Goal: Find contact information: Find contact information

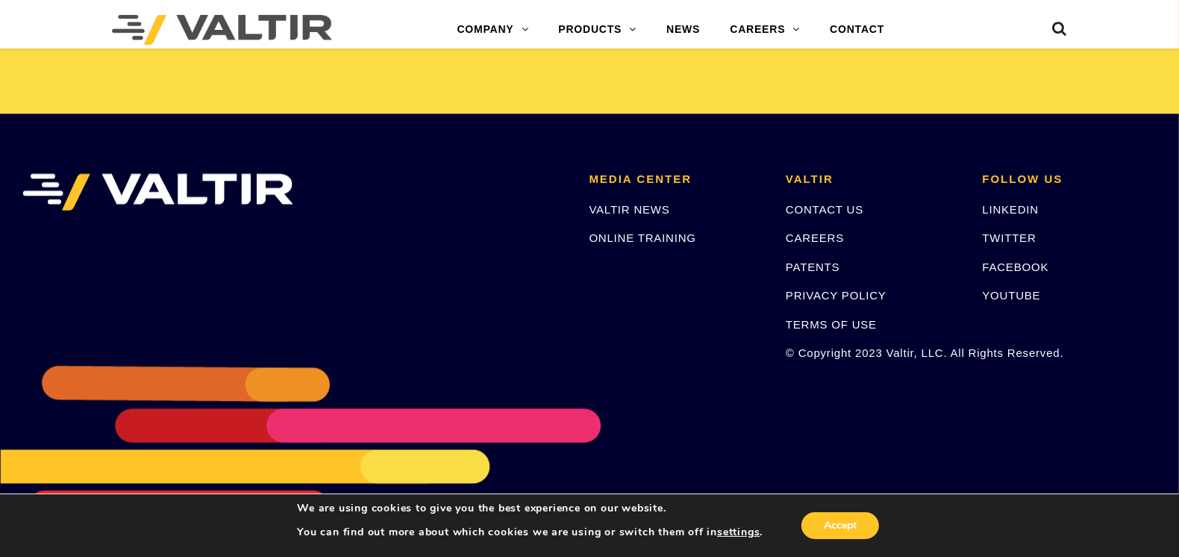
scroll to position [3151, 0]
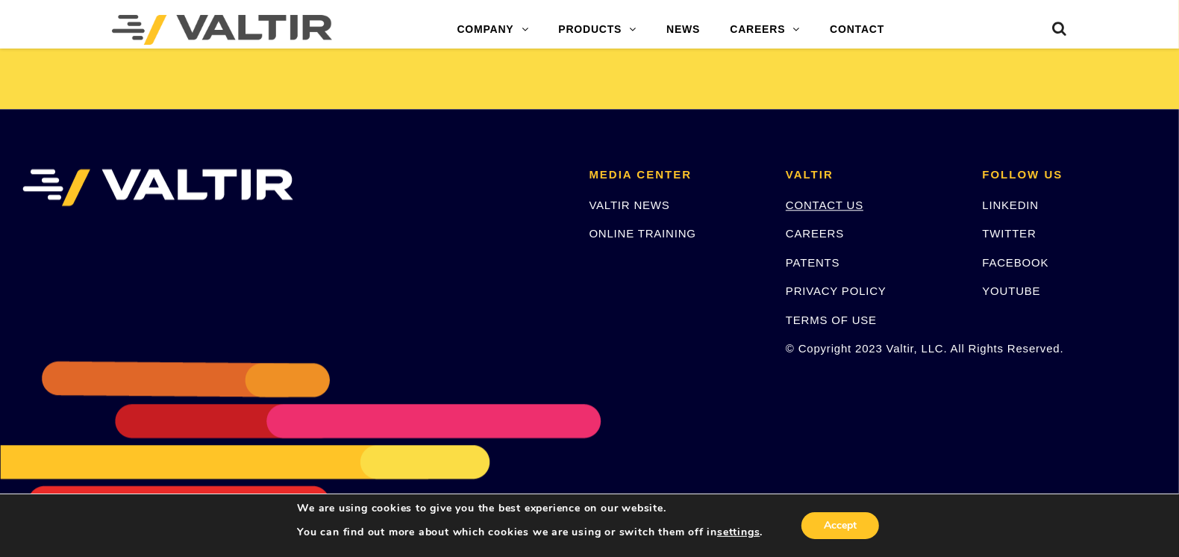
click at [845, 202] on link "CONTACT US" at bounding box center [825, 204] width 78 height 13
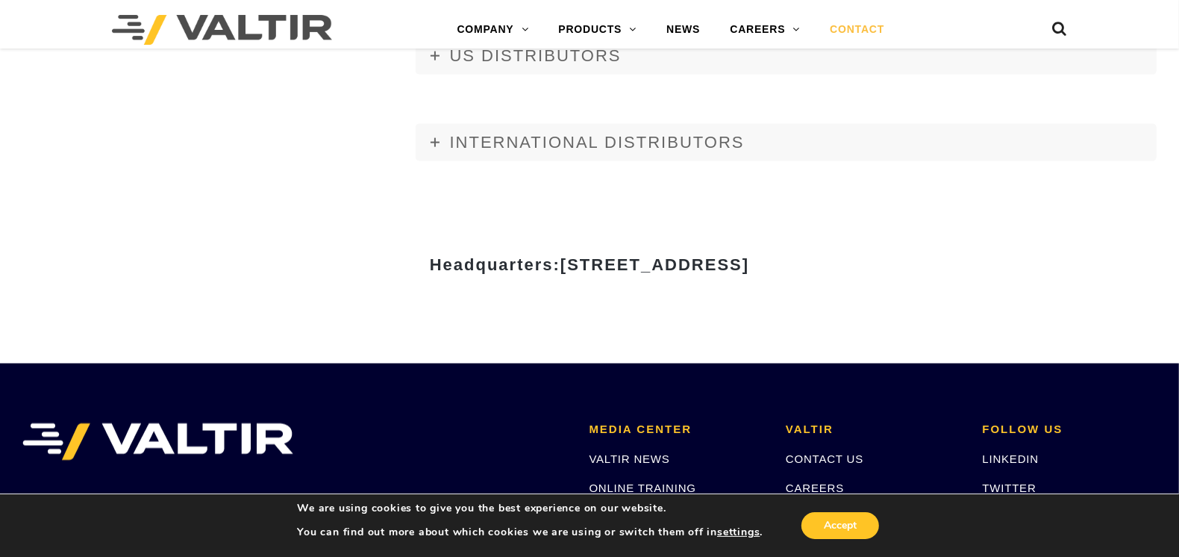
scroll to position [1715, 0]
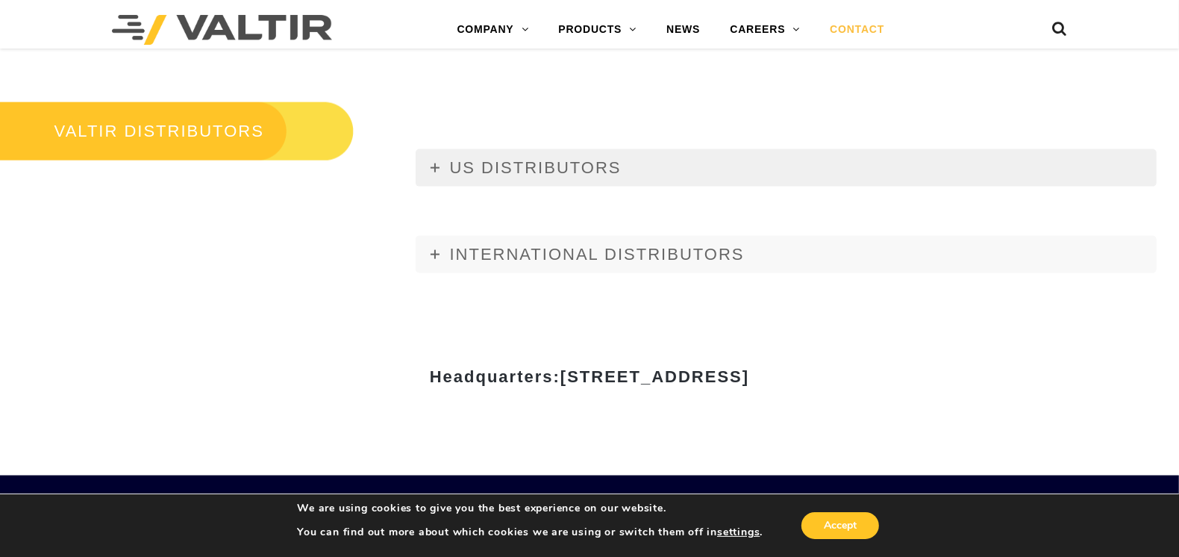
click at [539, 172] on span "US DISTRIBUTORS" at bounding box center [536, 167] width 172 height 19
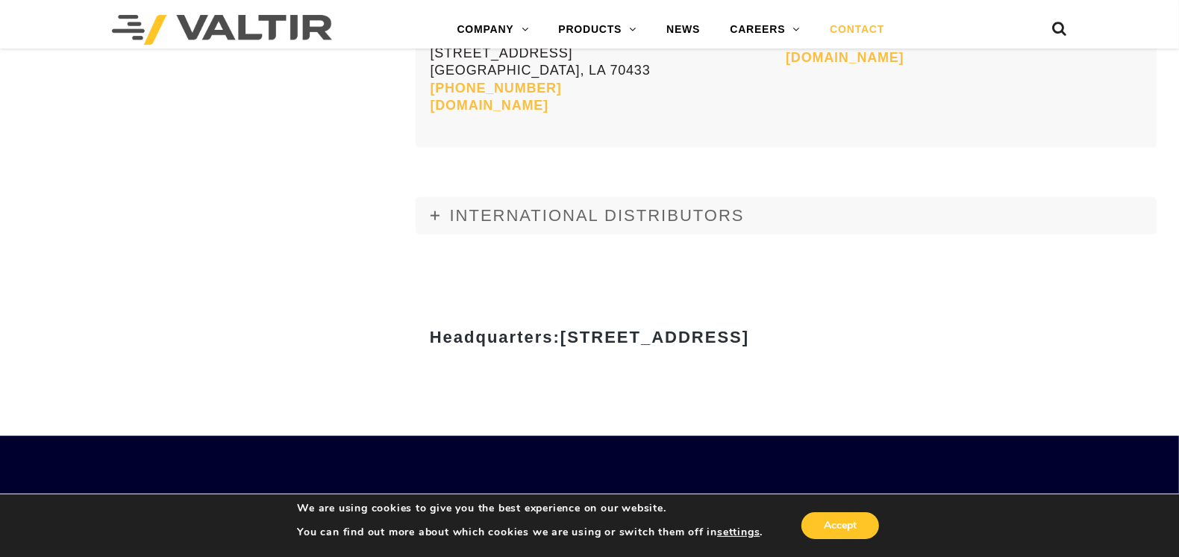
scroll to position [6307, 0]
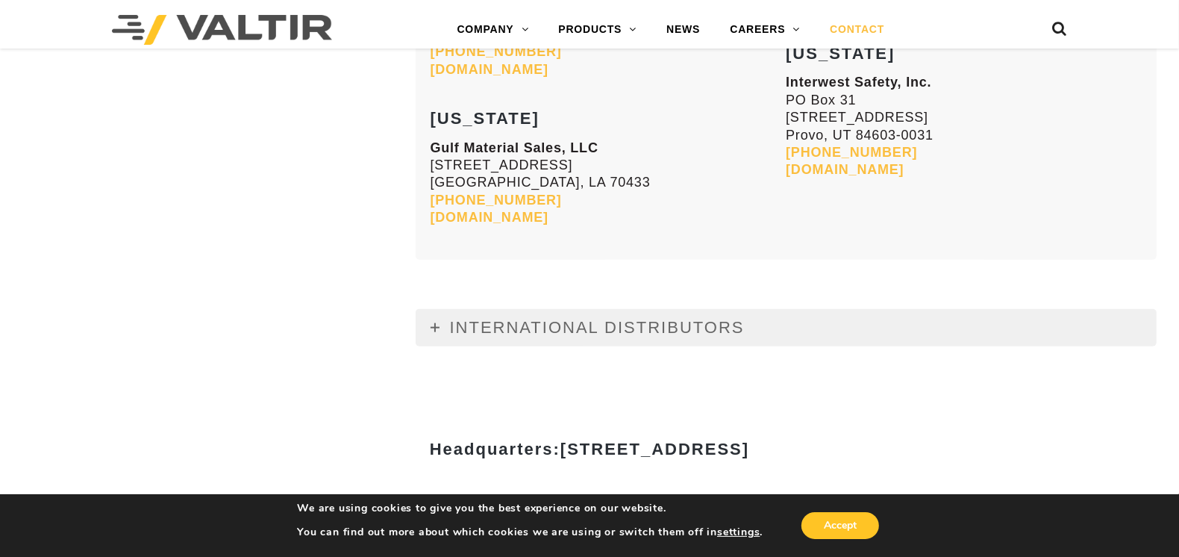
click at [604, 309] on link "INTERNATIONAL DISTRIBUTORS" at bounding box center [786, 327] width 741 height 37
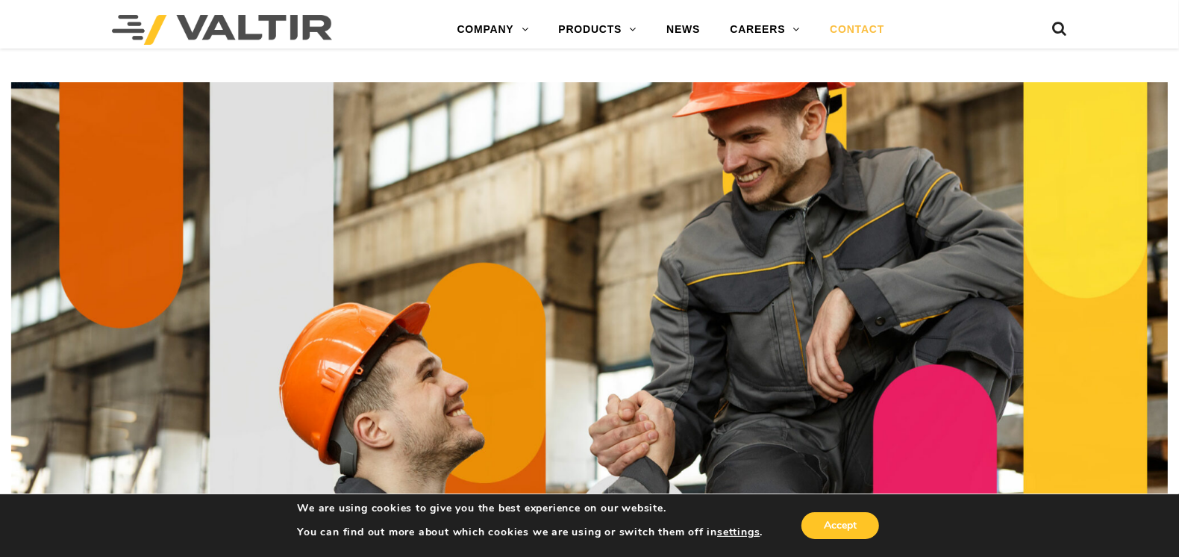
drag, startPoint x: 369, startPoint y: 269, endPoint x: 451, endPoint y: -15, distance: 295.9
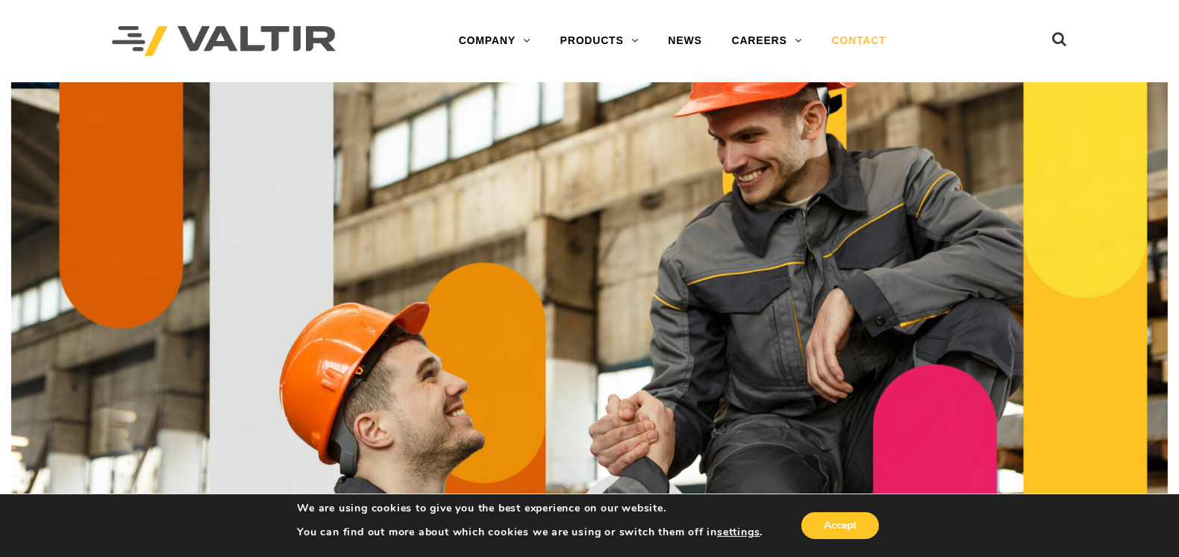
drag, startPoint x: 939, startPoint y: 227, endPoint x: 969, endPoint y: 29, distance: 200.1
click at [969, 29] on div at bounding box center [1015, 41] width 103 height 82
